Goal: Information Seeking & Learning: Learn about a topic

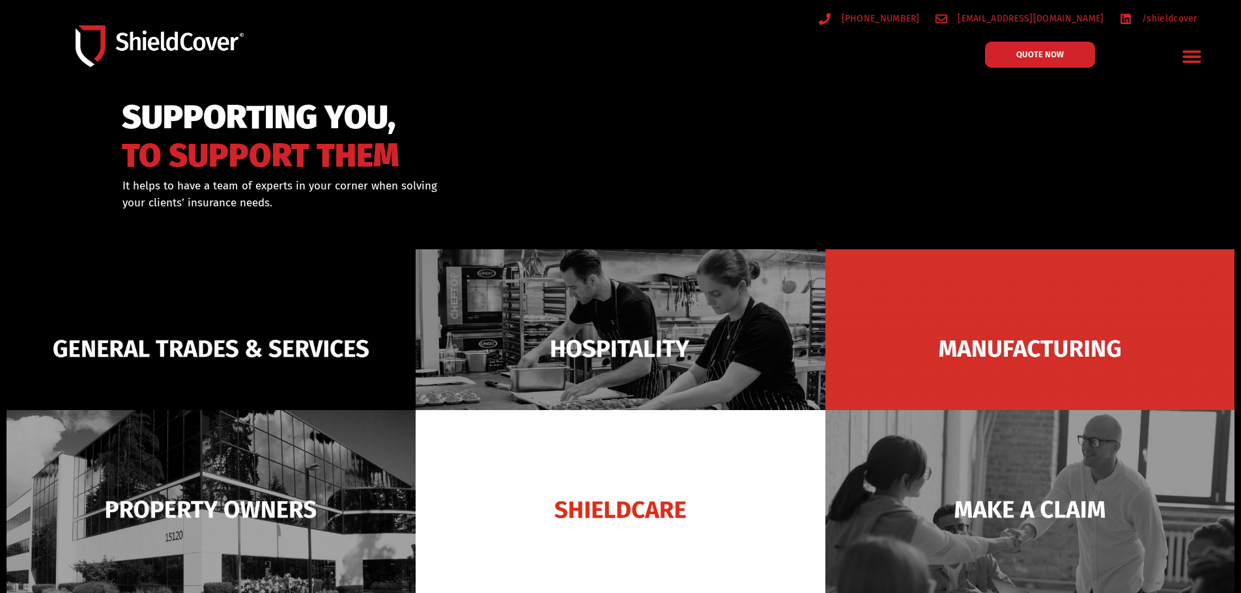
click at [1192, 58] on icon "Menu Toggle" at bounding box center [1192, 57] width 18 height 12
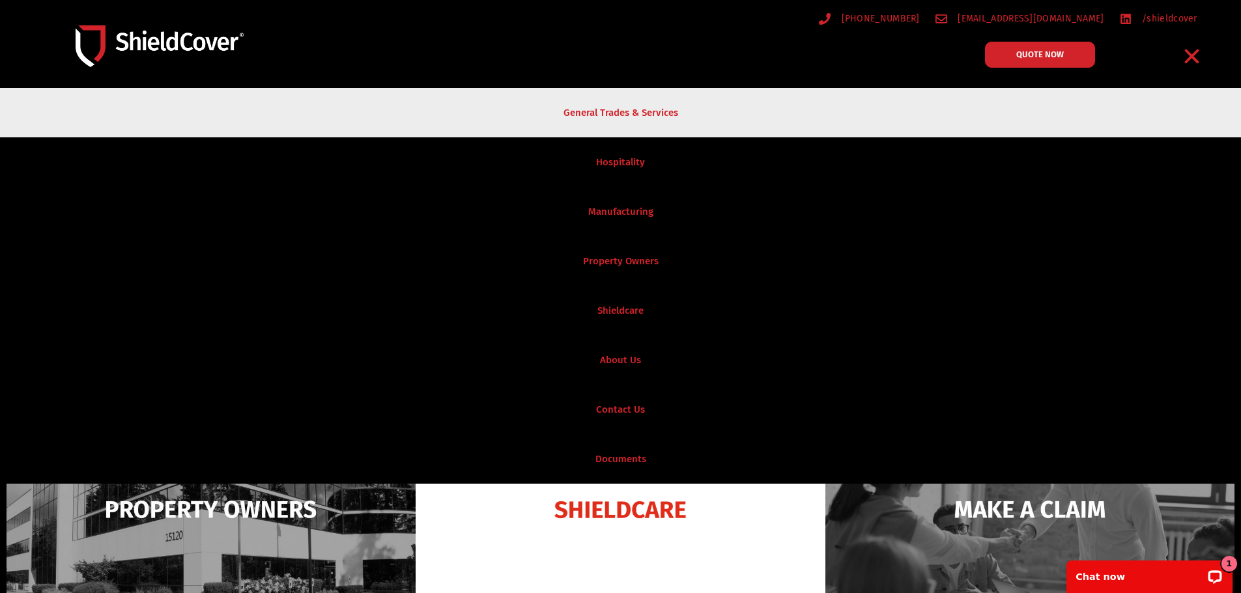
click at [628, 111] on link "General Trades & Services" at bounding box center [620, 113] width 1241 height 50
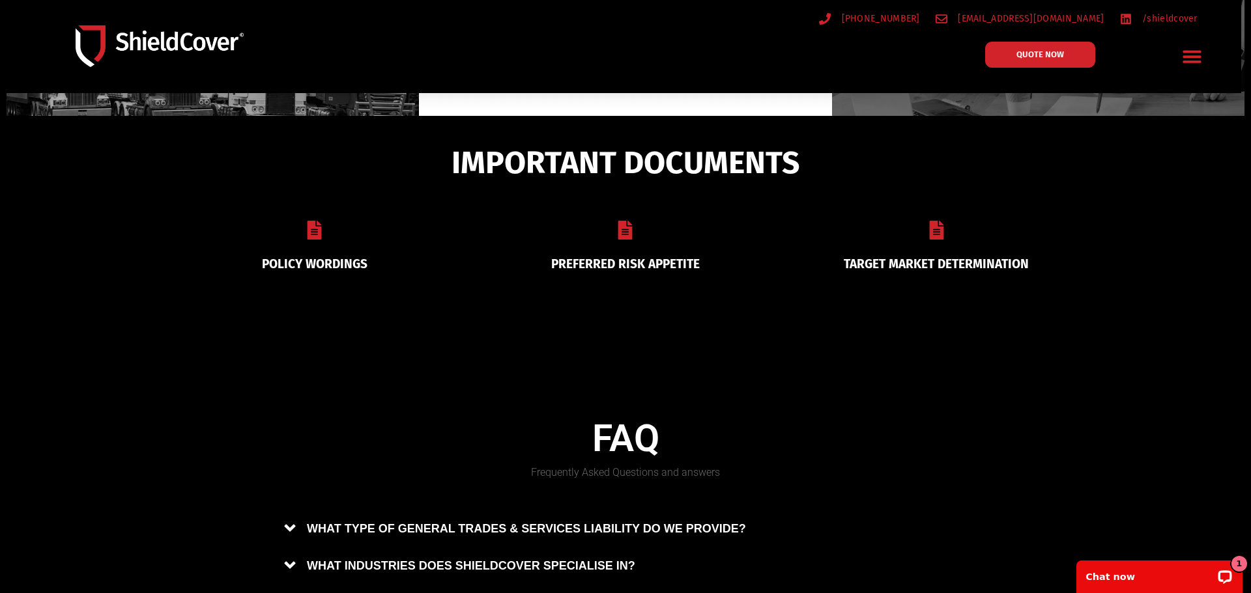
scroll to position [569, 0]
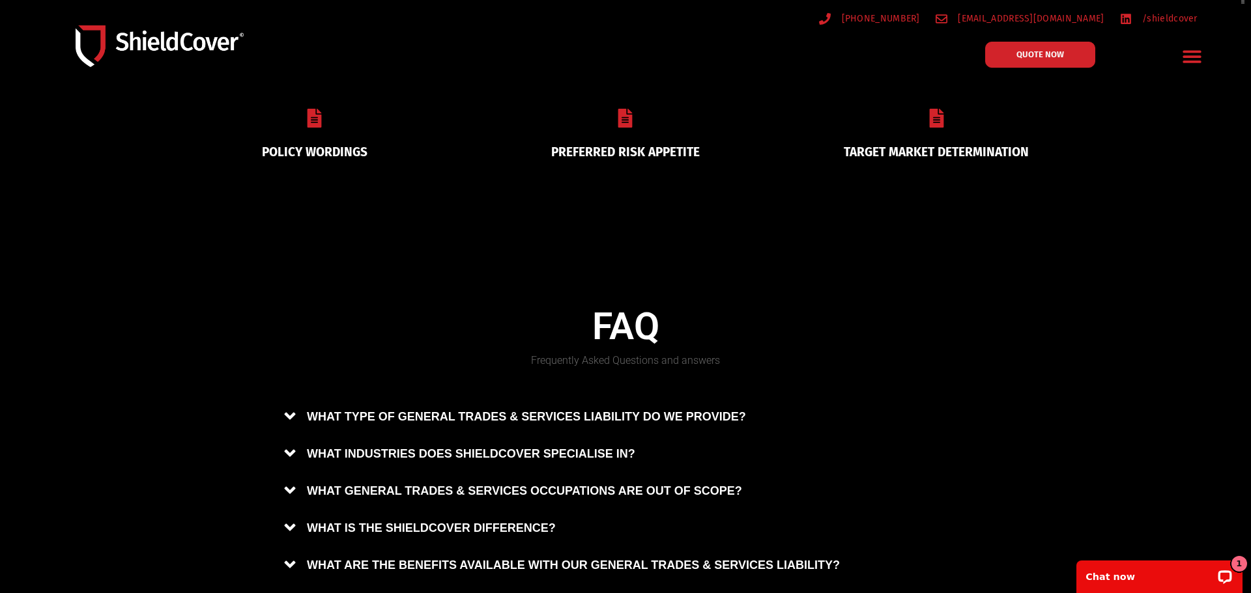
click at [630, 150] on link "PREFERRED RISK APPETITE" at bounding box center [625, 152] width 149 height 15
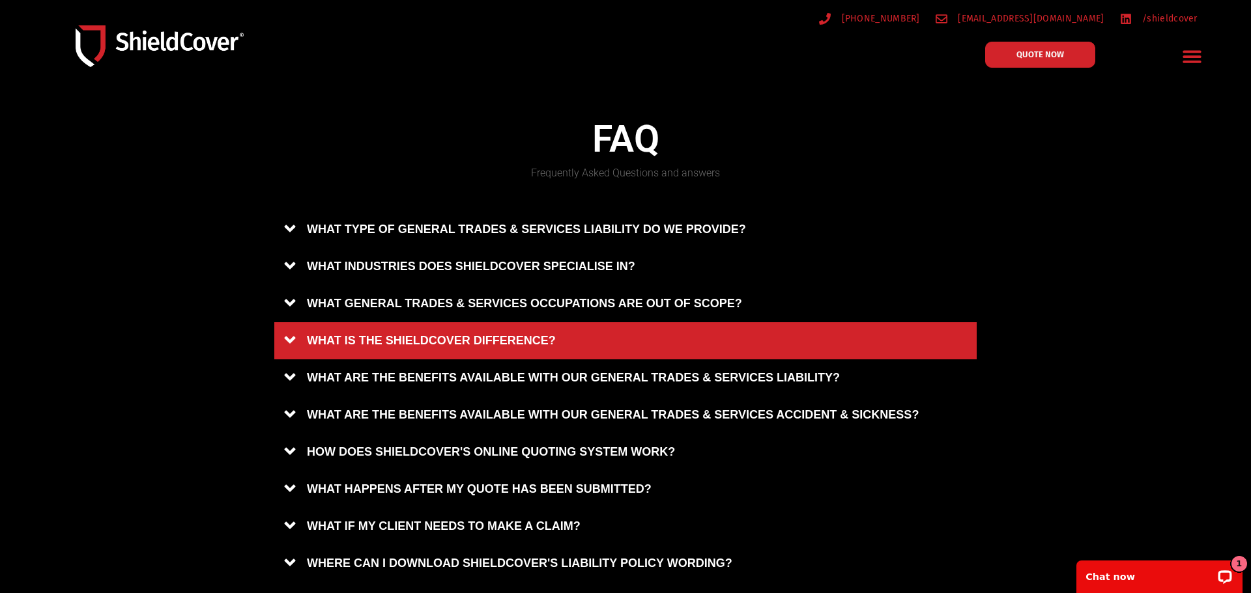
scroll to position [803, 0]
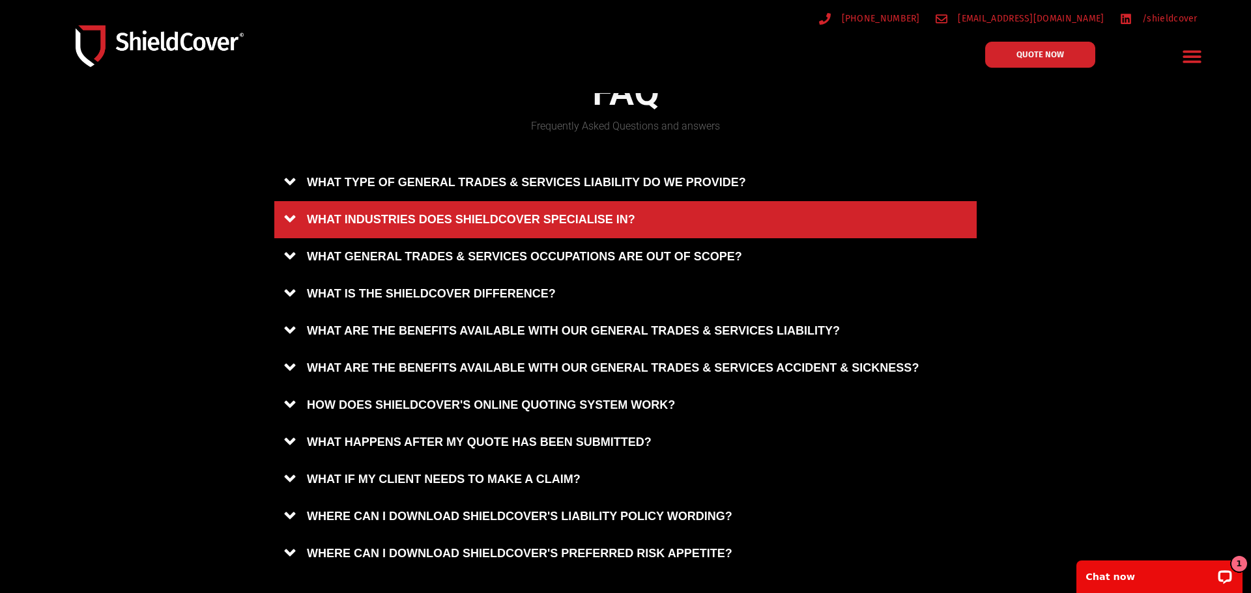
click at [285, 214] on link "WHAT INDUSTRIES DOES SHIELDCOVER SPECIALISE IN?" at bounding box center [625, 219] width 702 height 37
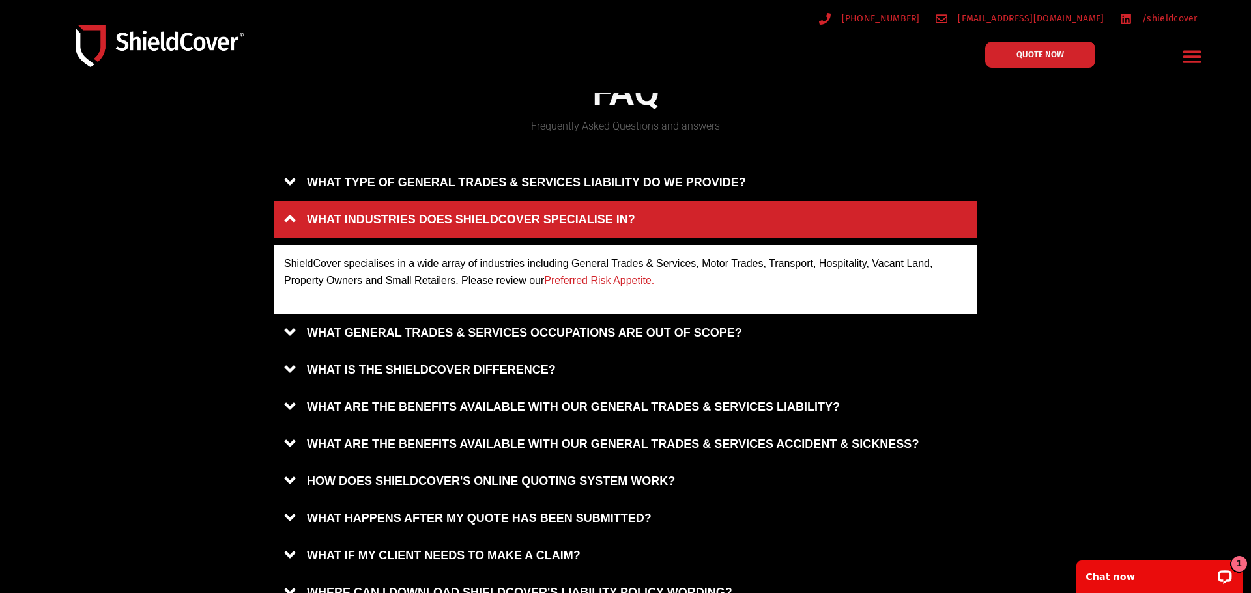
click at [285, 216] on link "WHAT INDUSTRIES DOES SHIELDCOVER SPECIALISE IN?" at bounding box center [625, 219] width 702 height 37
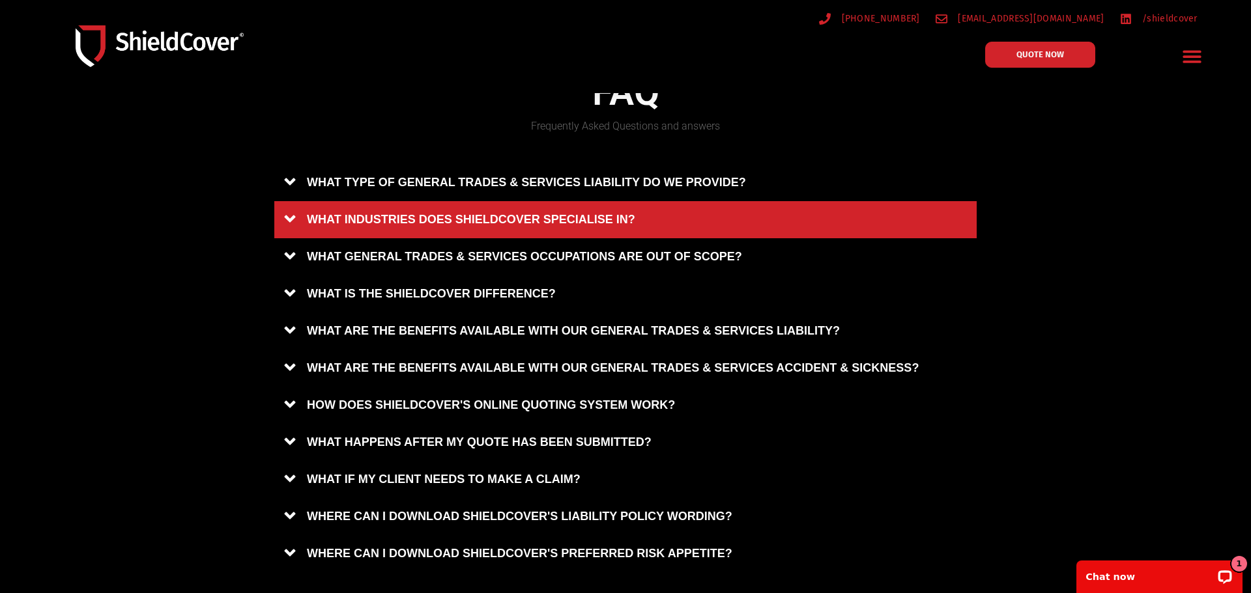
click at [285, 218] on link "WHAT INDUSTRIES DOES SHIELDCOVER SPECIALISE IN?" at bounding box center [625, 219] width 702 height 37
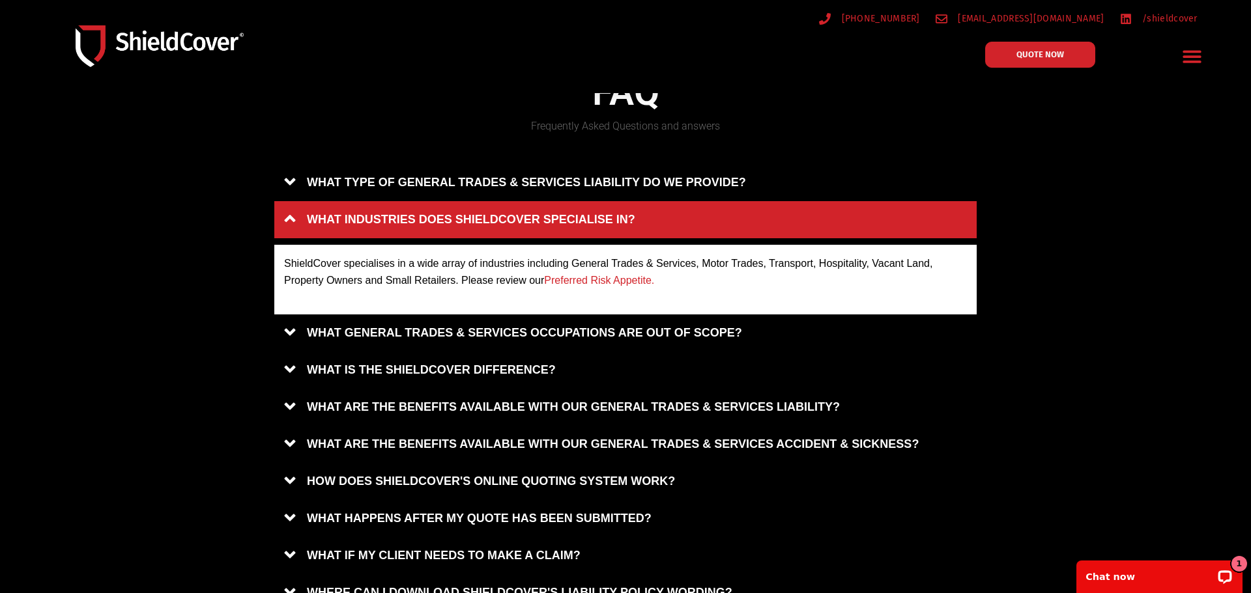
click at [285, 218] on link "WHAT INDUSTRIES DOES SHIELDCOVER SPECIALISE IN?" at bounding box center [625, 219] width 702 height 37
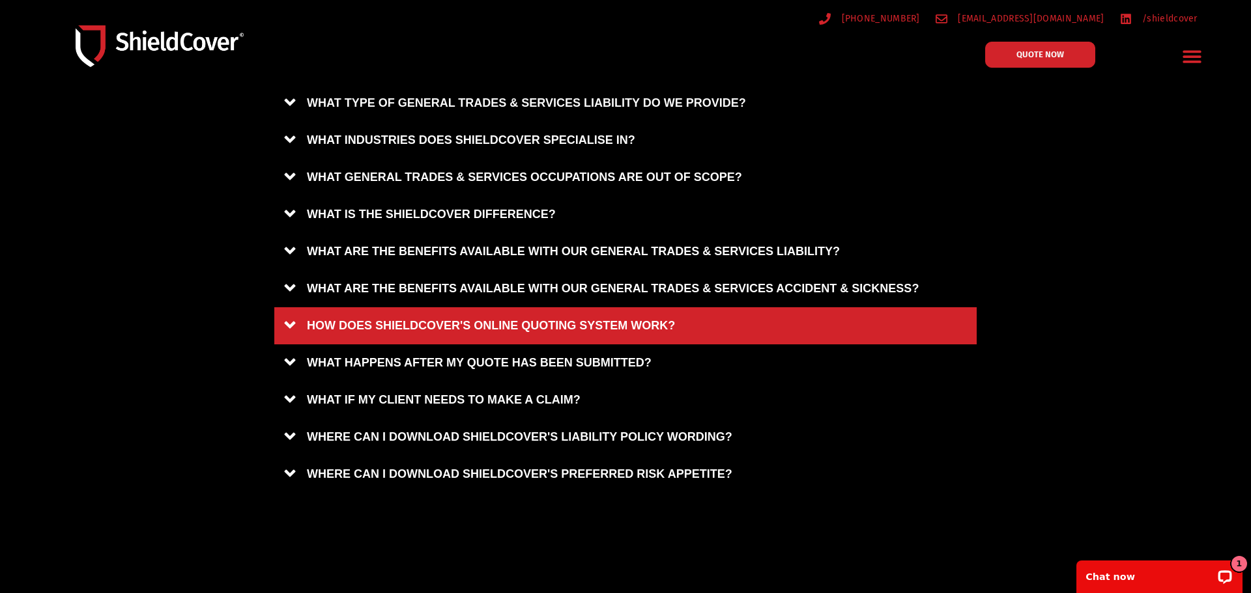
scroll to position [885, 0]
